Goal: Download file/media

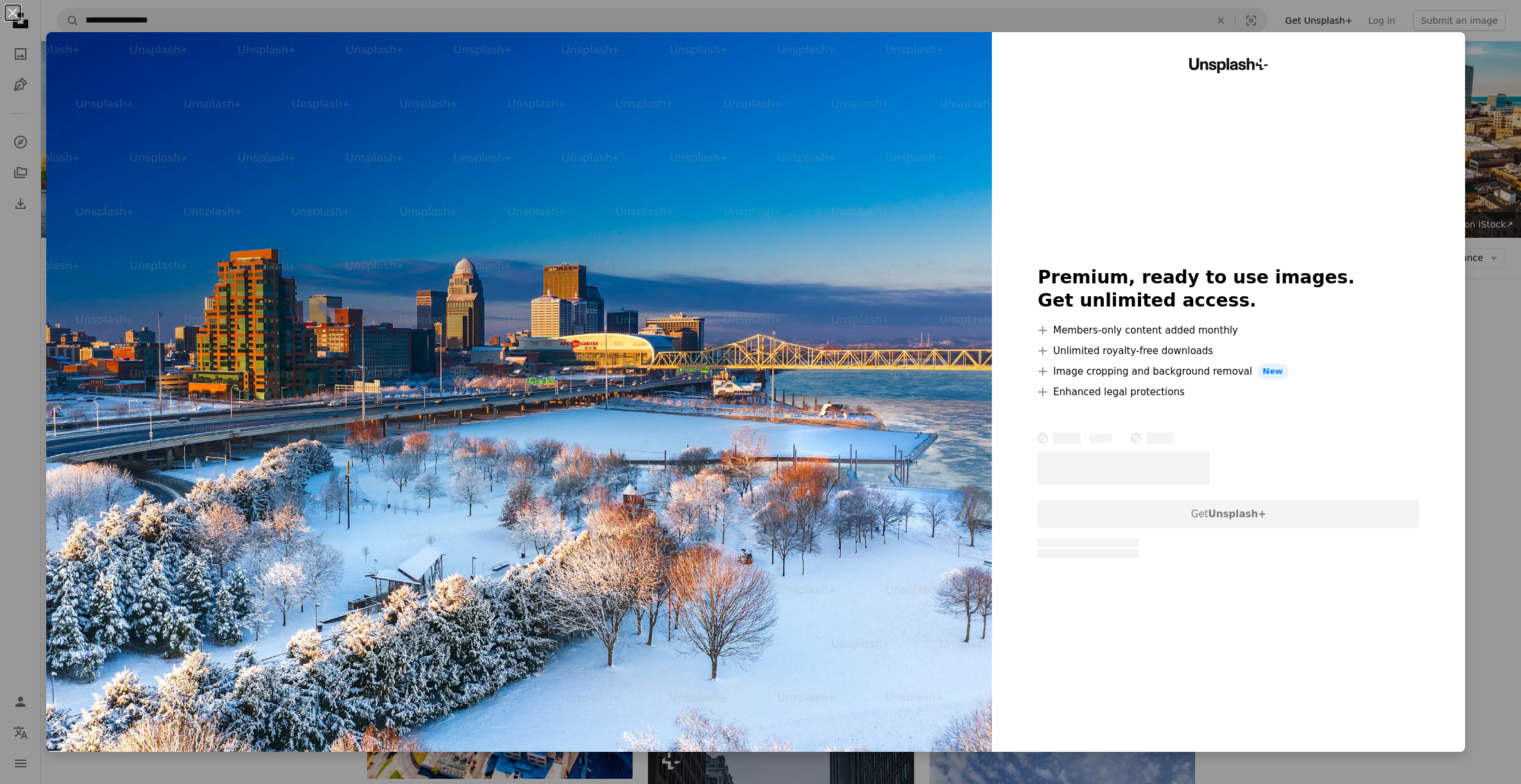
scroll to position [597, 0]
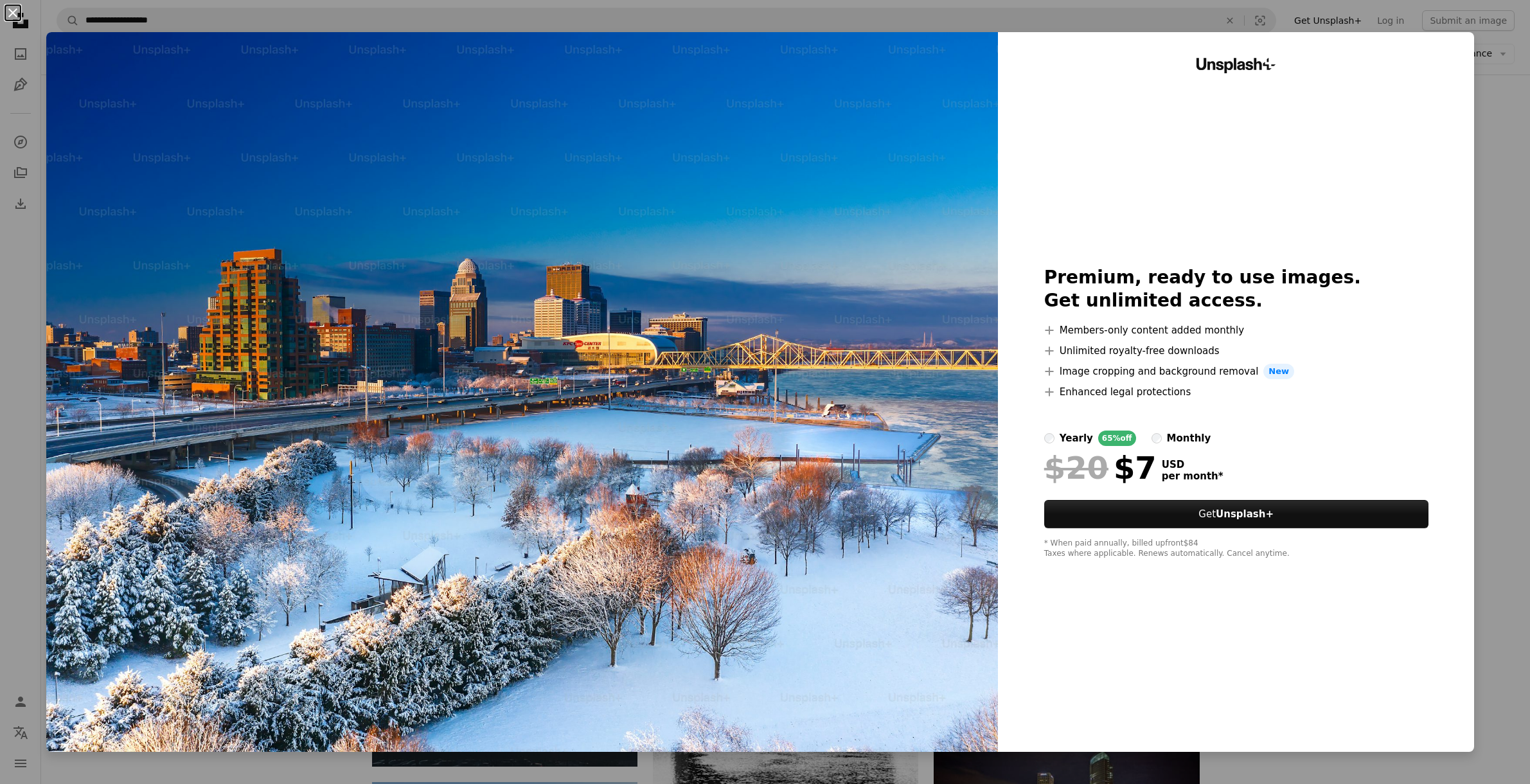
click at [17, 9] on button "An X shape" at bounding box center [13, 13] width 15 height 15
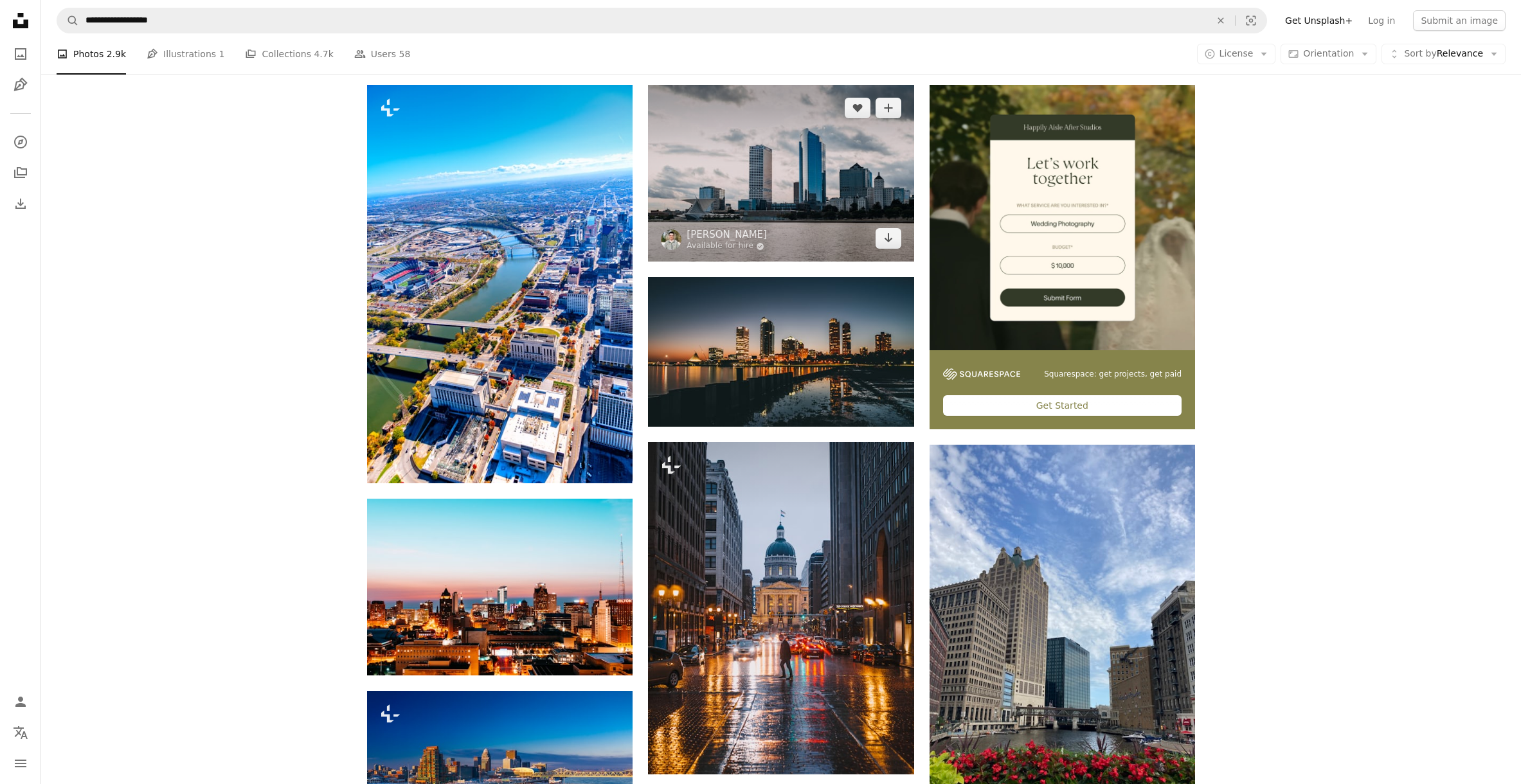
scroll to position [99, 0]
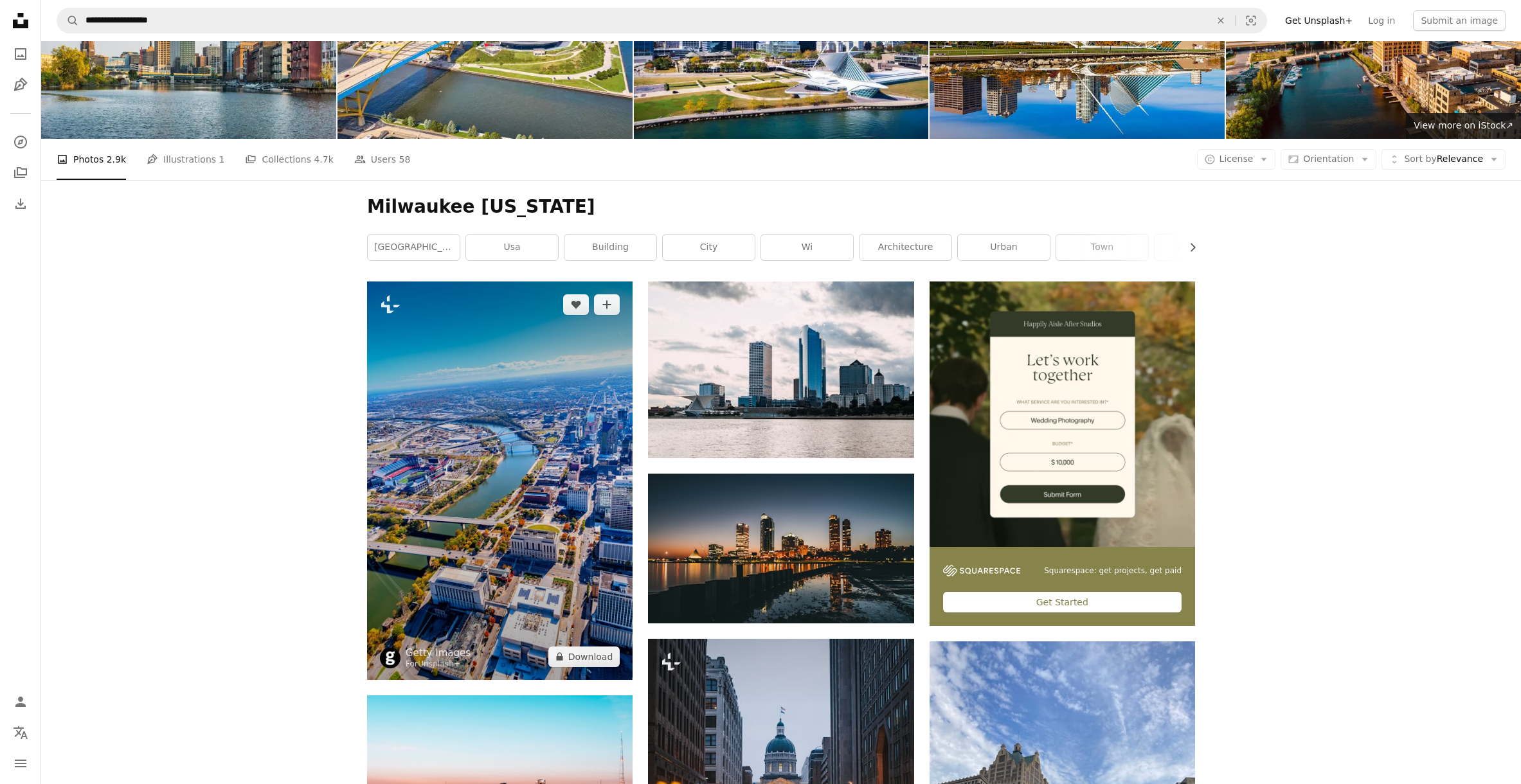
click at [579, 359] on img at bounding box center [499, 481] width 265 height 399
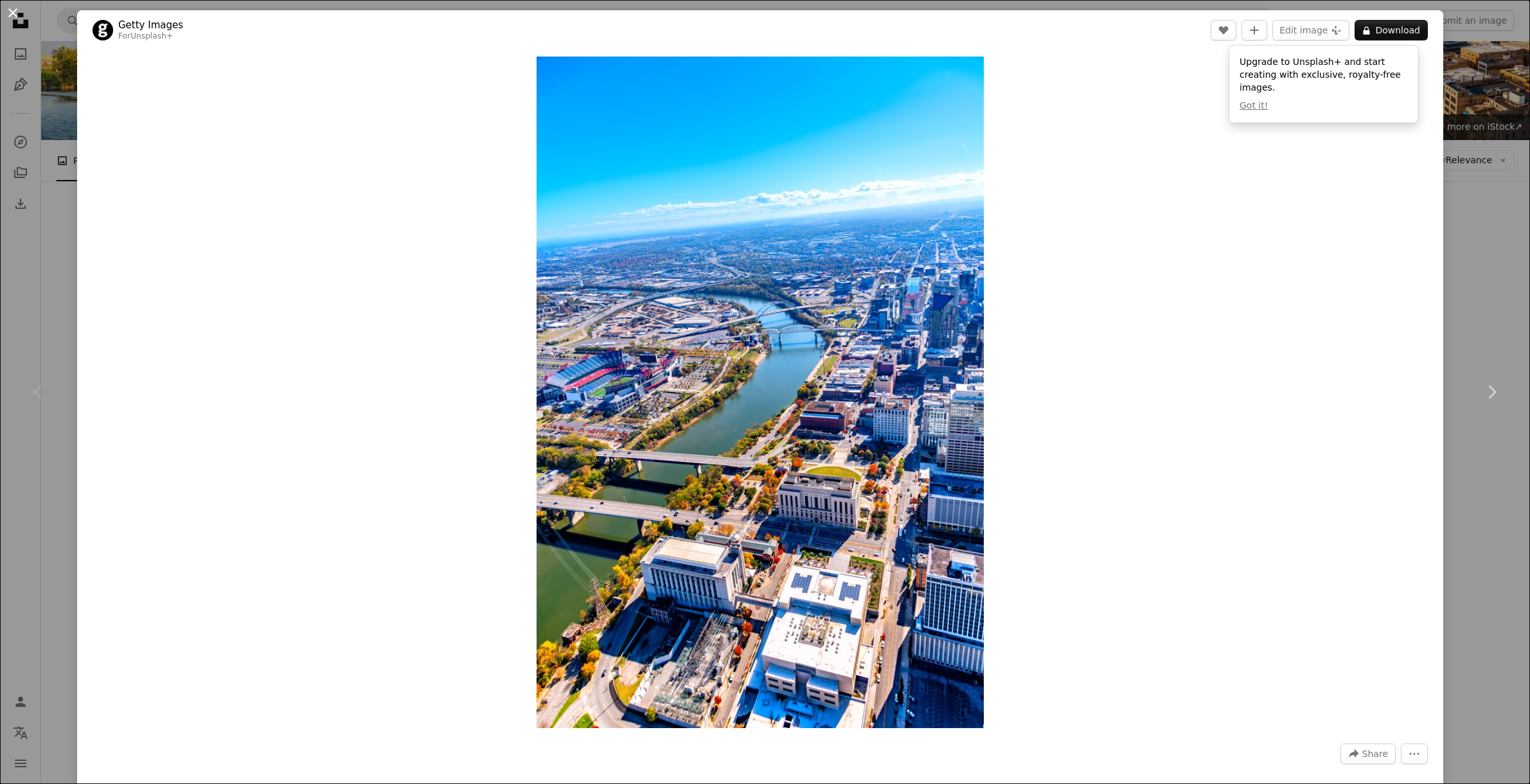
click at [14, 12] on button "An X shape" at bounding box center [13, 13] width 15 height 15
